Goal: Complete application form: Complete application form

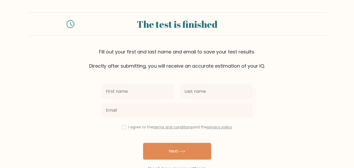
click at [143, 91] on input "text" at bounding box center [138, 91] width 72 height 15
type input "harsh"
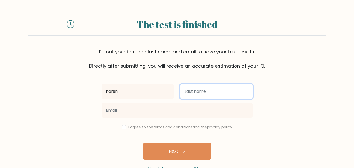
click at [190, 91] on input "text" at bounding box center [216, 91] width 72 height 15
type input "mahajAHN"
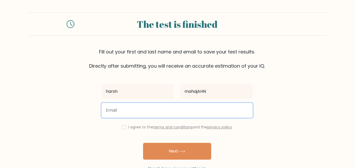
click at [150, 104] on input "email" at bounding box center [177, 110] width 151 height 15
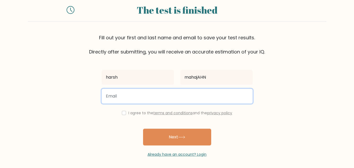
scroll to position [16, 0]
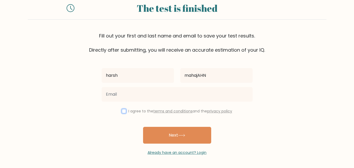
click at [123, 111] on input "checkbox" at bounding box center [124, 111] width 4 height 4
checkbox input "true"
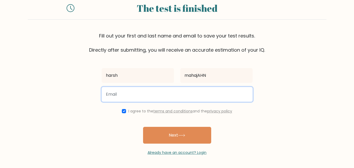
click at [128, 97] on input "email" at bounding box center [177, 94] width 151 height 15
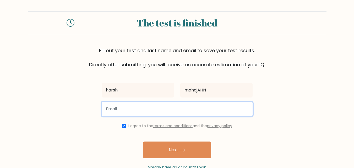
scroll to position [0, 0]
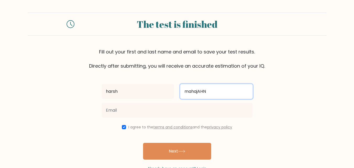
click at [208, 90] on input "mahajAHN" at bounding box center [216, 91] width 72 height 15
type input "mahajan"
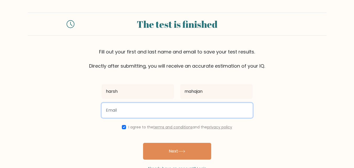
click at [151, 109] on input "email" at bounding box center [177, 110] width 151 height 15
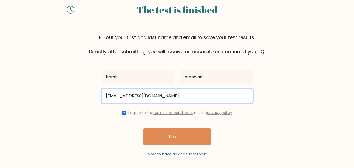
scroll to position [16, 0]
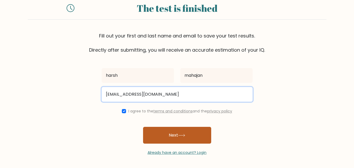
type input "hahhhahahahhhahahiaii@gmail.com"
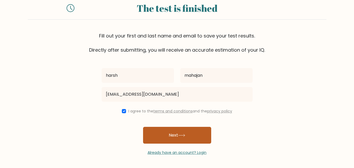
click at [170, 134] on button "Next" at bounding box center [177, 135] width 68 height 17
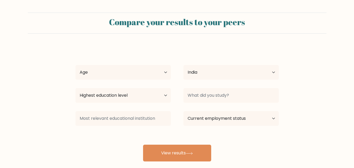
select select "IN"
click at [169, 75] on select "Age Under [DEMOGRAPHIC_DATA] [DEMOGRAPHIC_DATA] [DEMOGRAPHIC_DATA] [DEMOGRAPHIC…" at bounding box center [123, 72] width 95 height 15
select select "18_24"
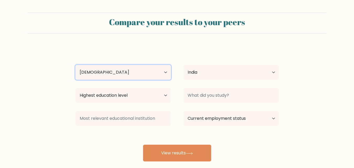
click at [76, 65] on select "Age Under [DEMOGRAPHIC_DATA] [DEMOGRAPHIC_DATA] [DEMOGRAPHIC_DATA] [DEMOGRAPHIC…" at bounding box center [123, 72] width 95 height 15
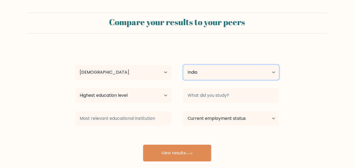
click at [189, 74] on select "Country [GEOGRAPHIC_DATA] [GEOGRAPHIC_DATA] [GEOGRAPHIC_DATA] [US_STATE] [GEOGR…" at bounding box center [231, 72] width 95 height 15
select select "GY"
click at [184, 65] on select "Country [GEOGRAPHIC_DATA] [GEOGRAPHIC_DATA] [GEOGRAPHIC_DATA] [US_STATE] [GEOGR…" at bounding box center [231, 72] width 95 height 15
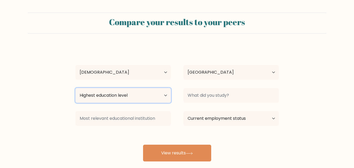
click at [143, 96] on select "Highest education level No schooling Primary Lower Secondary Upper Secondary Oc…" at bounding box center [123, 95] width 95 height 15
select select "upper_secondary"
click at [76, 88] on select "Highest education level No schooling Primary Lower Secondary Upper Secondary Oc…" at bounding box center [123, 95] width 95 height 15
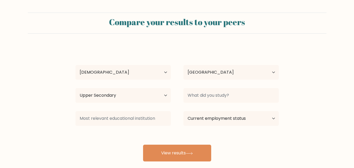
drag, startPoint x: 196, startPoint y: 87, endPoint x: 200, endPoint y: 97, distance: 10.1
click at [198, 87] on div at bounding box center [231, 95] width 108 height 19
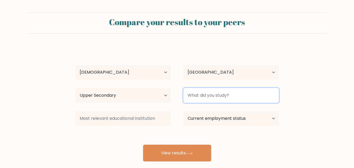
click at [201, 97] on input at bounding box center [231, 95] width 95 height 15
type input "bammc"
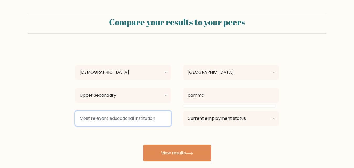
click at [167, 118] on input at bounding box center [123, 118] width 95 height 15
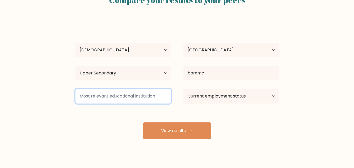
scroll to position [31, 0]
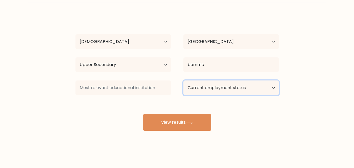
click at [205, 85] on select "Current employment status Employed Student Retired Other / prefer not to answer" at bounding box center [231, 88] width 95 height 15
select select "employed"
click at [184, 81] on select "Current employment status Employed Student Retired Other / prefer not to answer" at bounding box center [231, 88] width 95 height 15
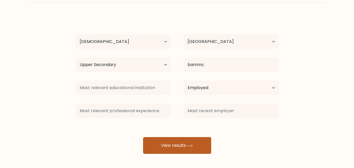
click at [170, 151] on button "View results" at bounding box center [177, 145] width 68 height 17
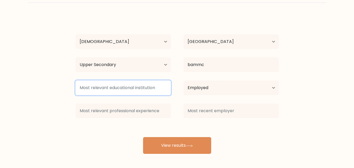
click at [123, 86] on input at bounding box center [123, 88] width 95 height 15
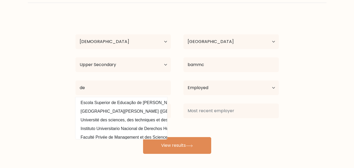
click at [109, 102] on option "Escola Superior de Educação de [PERSON_NAME] ([GEOGRAPHIC_DATA])" at bounding box center [121, 103] width 89 height 8
type input "Escola Superior de Educação de [PERSON_NAME]"
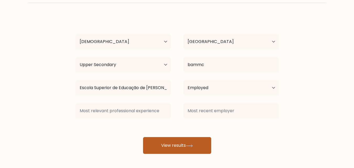
click at [159, 140] on button "View results" at bounding box center [177, 145] width 68 height 17
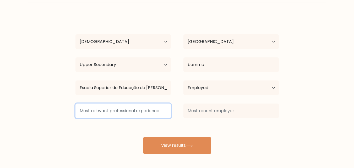
click at [128, 108] on input at bounding box center [123, 111] width 95 height 15
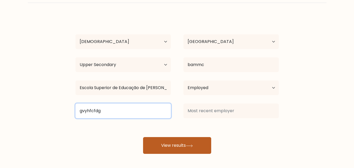
type input "gvyhfcfdg"
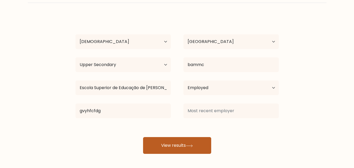
click at [171, 144] on button "View results" at bounding box center [177, 145] width 68 height 17
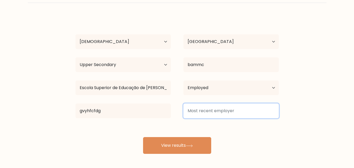
click at [219, 116] on input at bounding box center [231, 111] width 95 height 15
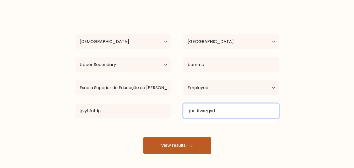
type input "ghedfwszgvd"
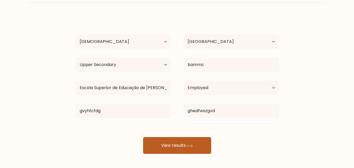
click at [186, 139] on button "View results" at bounding box center [177, 145] width 68 height 17
